Goal: Task Accomplishment & Management: Manage account settings

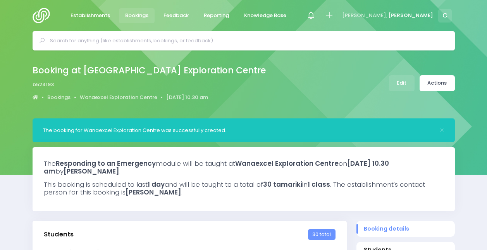
select select "5"
click at [320, 8] on div at bounding box center [310, 15] width 17 height 17
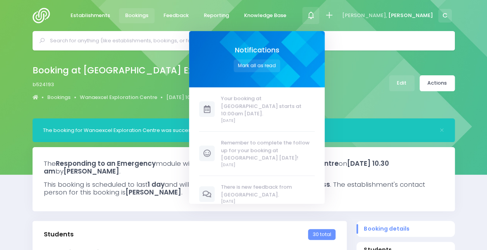
click at [320, 8] on div at bounding box center [310, 15] width 17 height 17
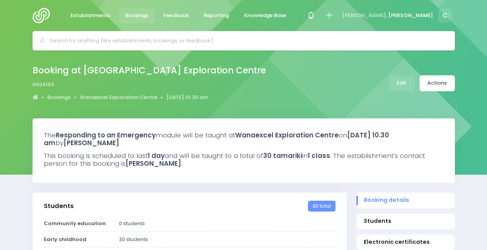
select select "5"
click at [316, 15] on icon at bounding box center [311, 15] width 9 height 9
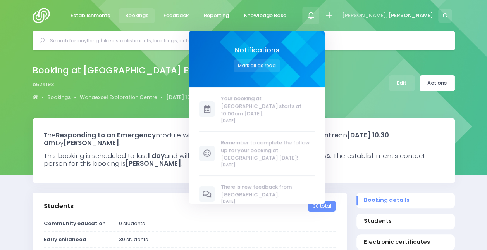
click at [316, 15] on icon at bounding box center [311, 15] width 9 height 9
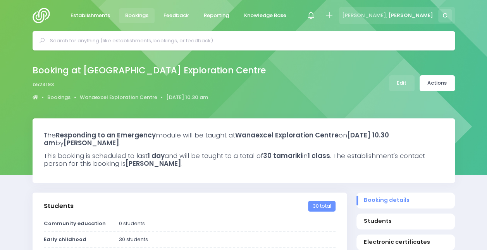
click at [414, 12] on div "Tēnā koe, Charlie C" at bounding box center [397, 15] width 116 height 17
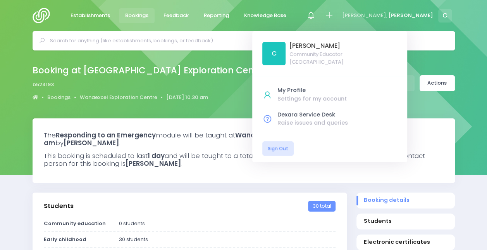
click at [340, 48] on div "[PERSON_NAME]" at bounding box center [315, 45] width 51 height 9
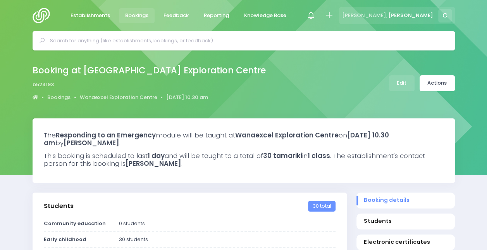
click at [387, 12] on span "[PERSON_NAME]," at bounding box center [364, 16] width 45 height 8
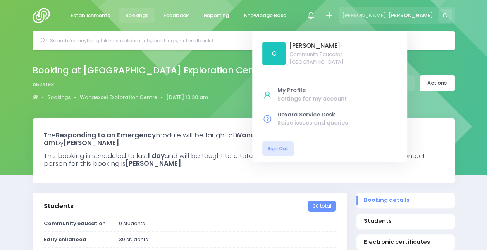
click at [387, 12] on span "[PERSON_NAME]," at bounding box center [364, 16] width 45 height 8
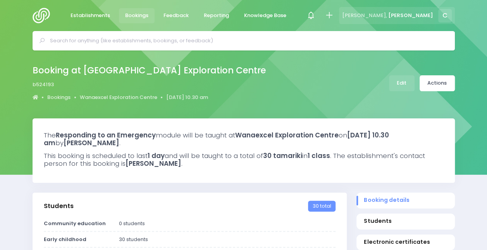
click at [387, 12] on span "[PERSON_NAME]," at bounding box center [364, 16] width 45 height 8
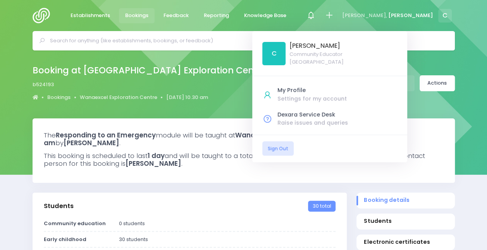
click at [236, 70] on div "Booking at Wanaexcel Exploration Centre b524193 Bookings Wanaexcel Exploration …" at bounding box center [153, 83] width 240 height 41
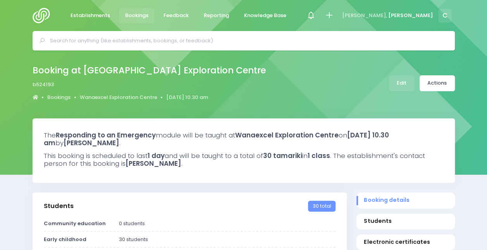
click at [128, 1] on li "Bookings" at bounding box center [137, 15] width 38 height 31
click at [135, 12] on span "Bookings" at bounding box center [136, 16] width 23 height 8
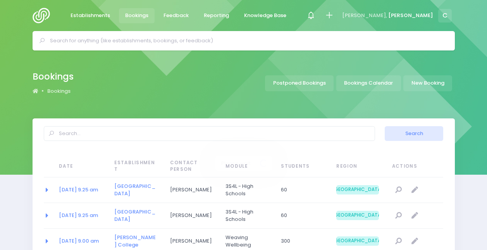
select select "20"
click at [363, 74] on div "Bookings Bookings Postponed Bookings Bookings Calendar New Booking" at bounding box center [244, 83] width 442 height 28
click at [370, 81] on link "Bookings Calendar" at bounding box center [369, 83] width 65 height 16
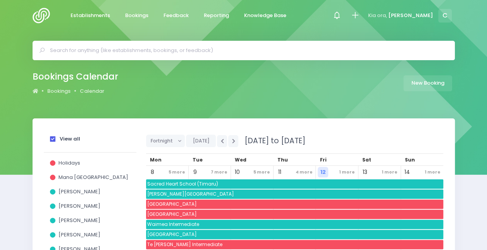
click at [64, 136] on strong "View all" at bounding box center [70, 138] width 21 height 7
click at [0, 0] on input "View all" at bounding box center [0, 0] width 0 height 0
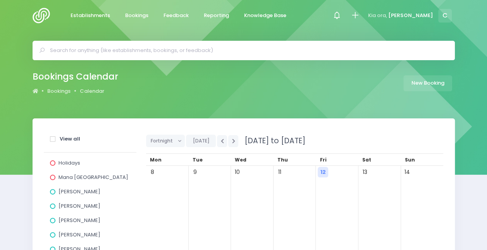
click at [86, 207] on span "[PERSON_NAME]" at bounding box center [80, 205] width 42 height 7
click at [0, 0] on input "[PERSON_NAME]" at bounding box center [0, 0] width 0 height 0
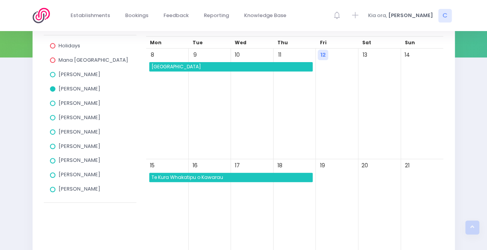
scroll to position [117, 0]
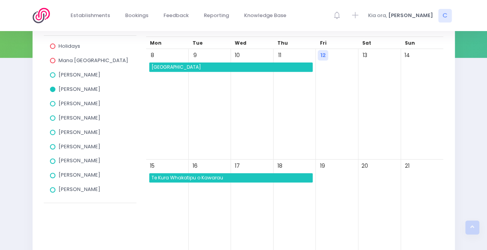
click at [218, 68] on span "Shotover Primary School" at bounding box center [231, 66] width 163 height 9
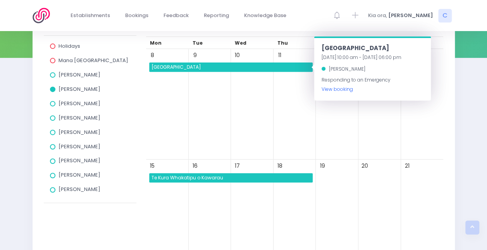
click at [335, 86] on link "View booking" at bounding box center [336, 89] width 31 height 7
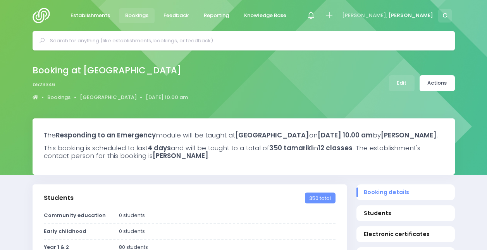
select select "5"
click at [436, 80] on link "Actions" at bounding box center [437, 83] width 35 height 16
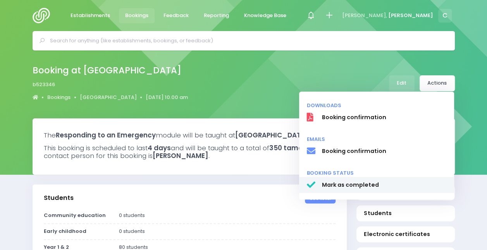
click at [346, 183] on span "Mark as completed" at bounding box center [384, 185] width 125 height 8
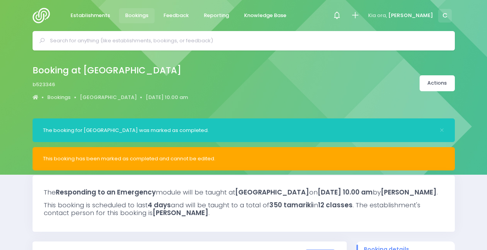
select select "5"
click at [173, 11] on link "Feedback" at bounding box center [176, 15] width 38 height 15
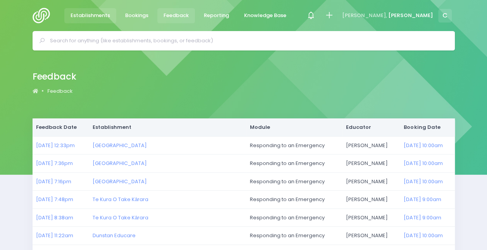
click at [99, 14] on span "Establishments" at bounding box center [91, 16] width 40 height 8
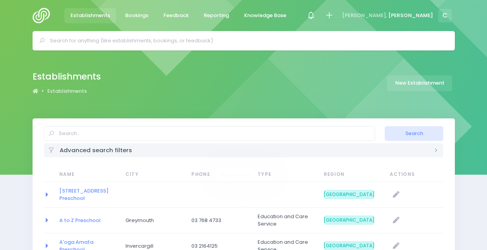
select select "20"
